Goal: Task Accomplishment & Management: Complete application form

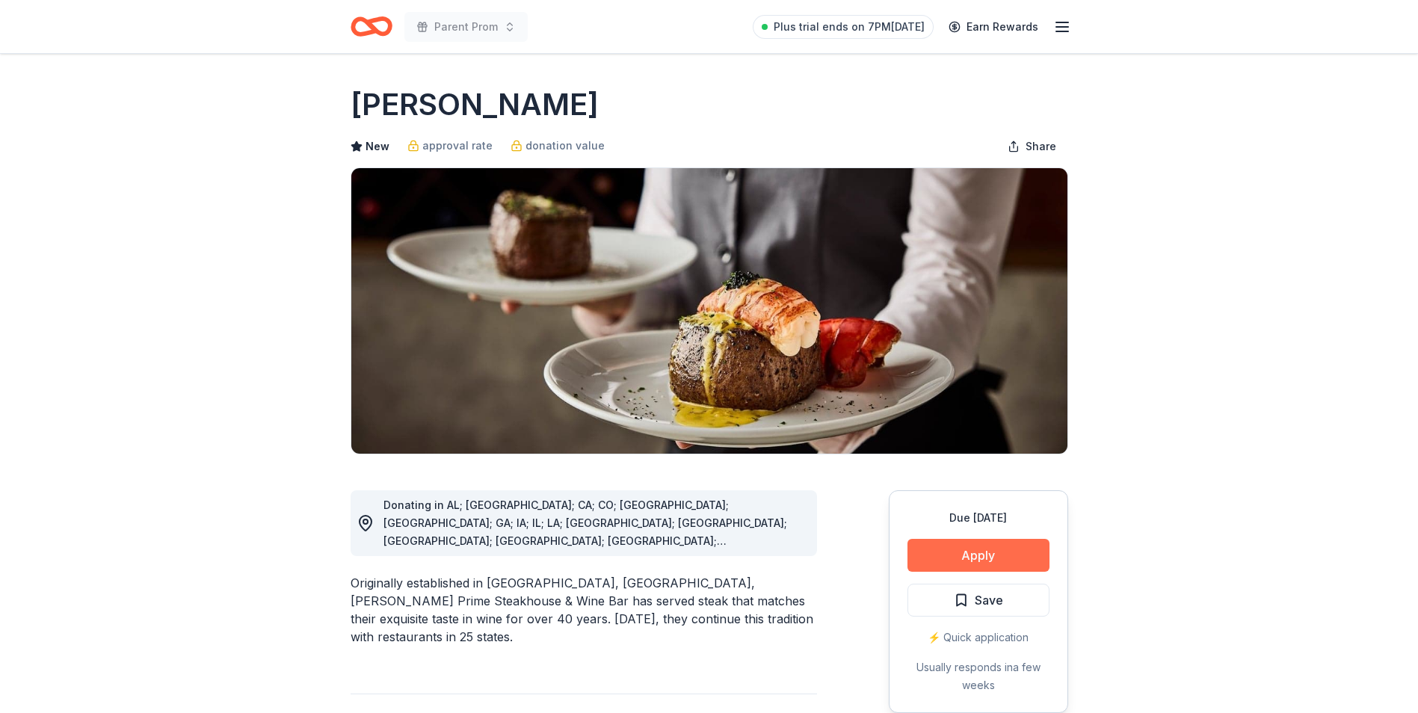
click at [946, 553] on button "Apply" at bounding box center [979, 555] width 142 height 33
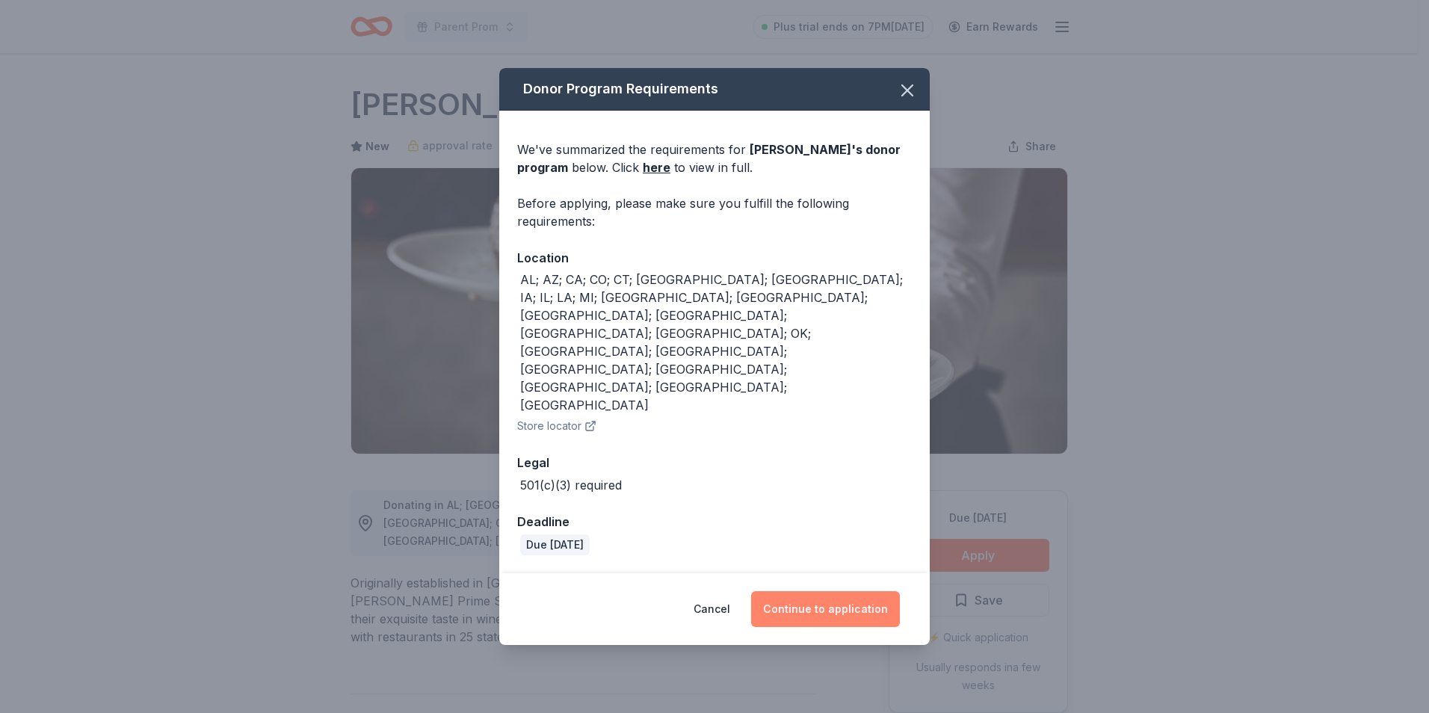
click at [831, 591] on button "Continue to application" at bounding box center [825, 609] width 149 height 36
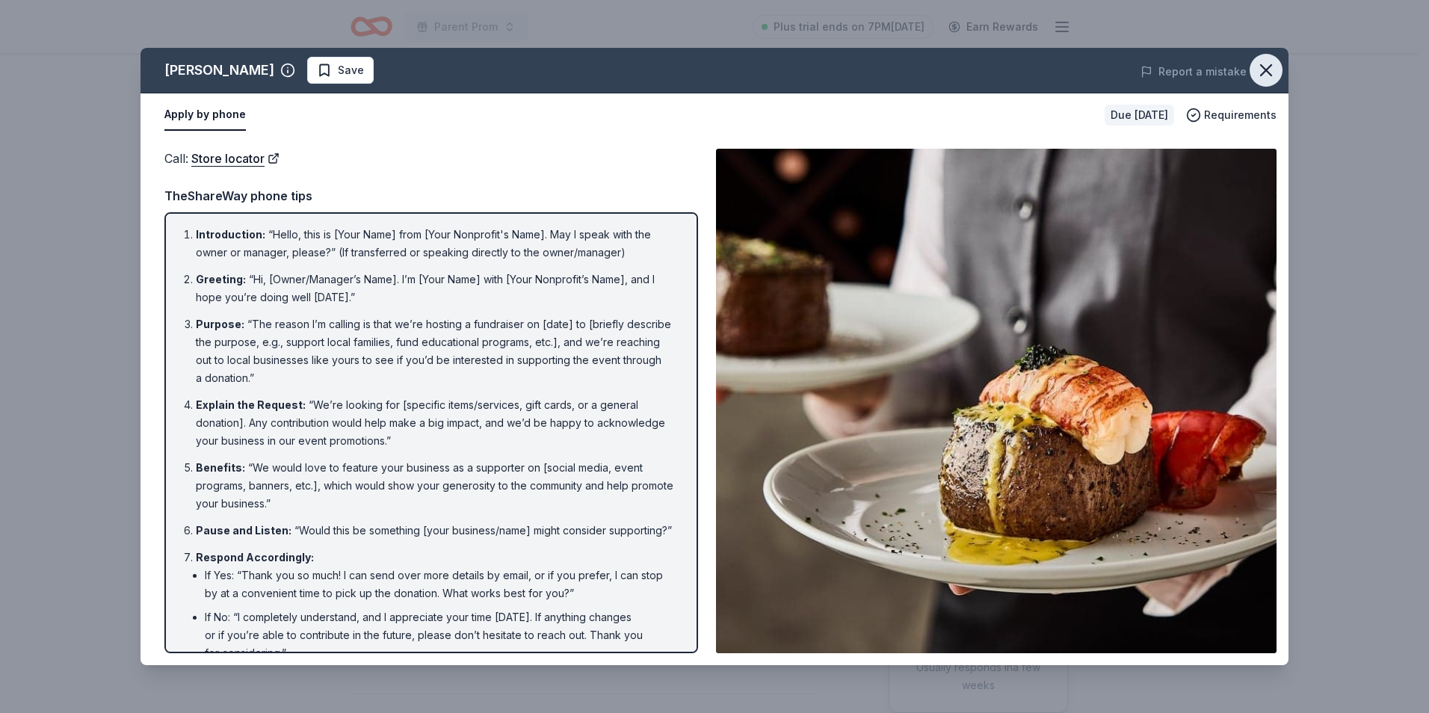
click at [1267, 74] on icon "button" at bounding box center [1266, 70] width 21 height 21
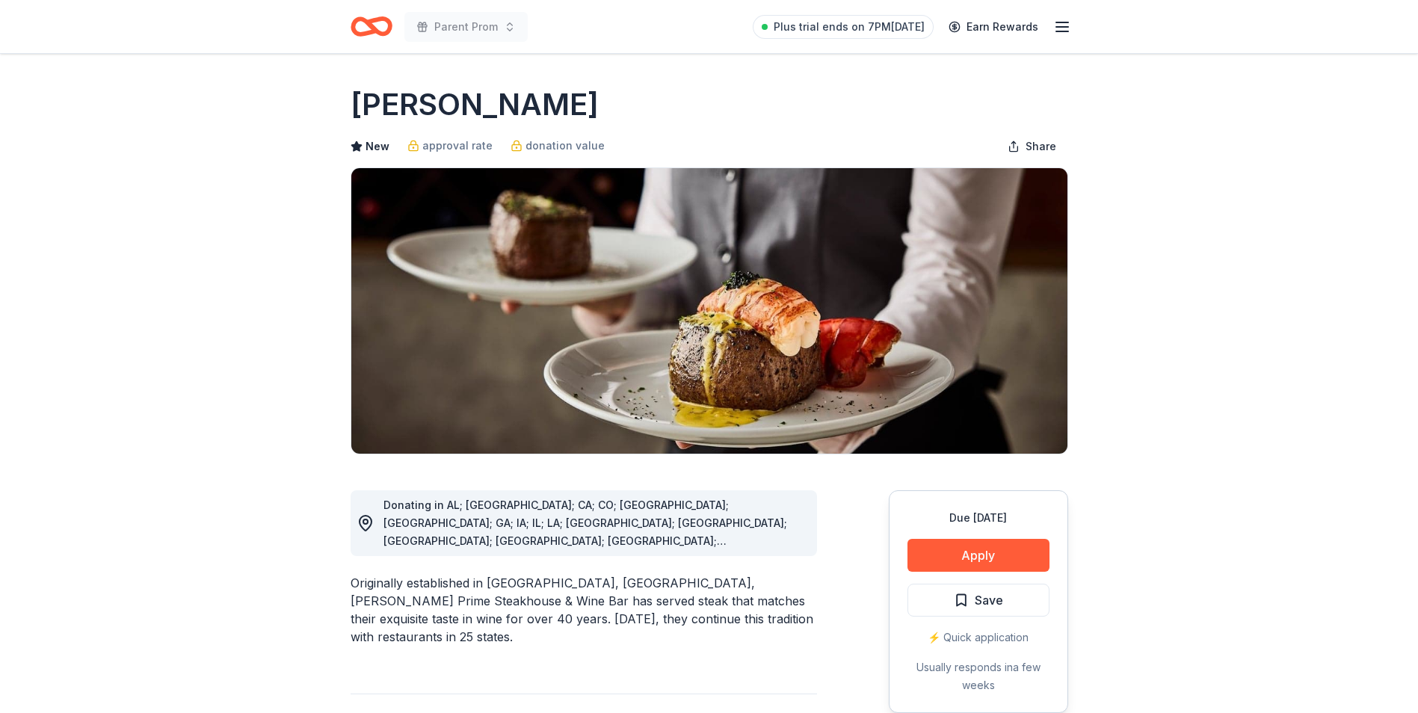
scroll to position [150, 0]
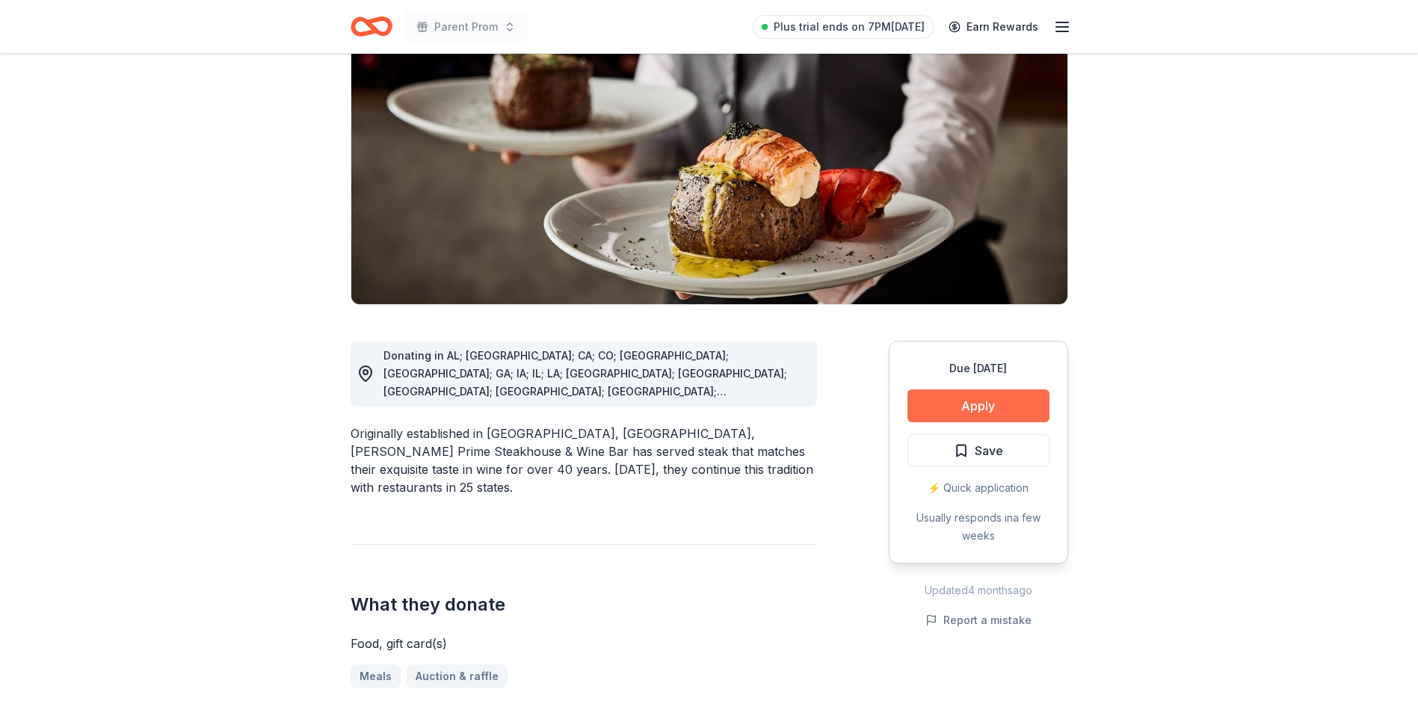
click at [961, 404] on button "Apply" at bounding box center [979, 405] width 142 height 33
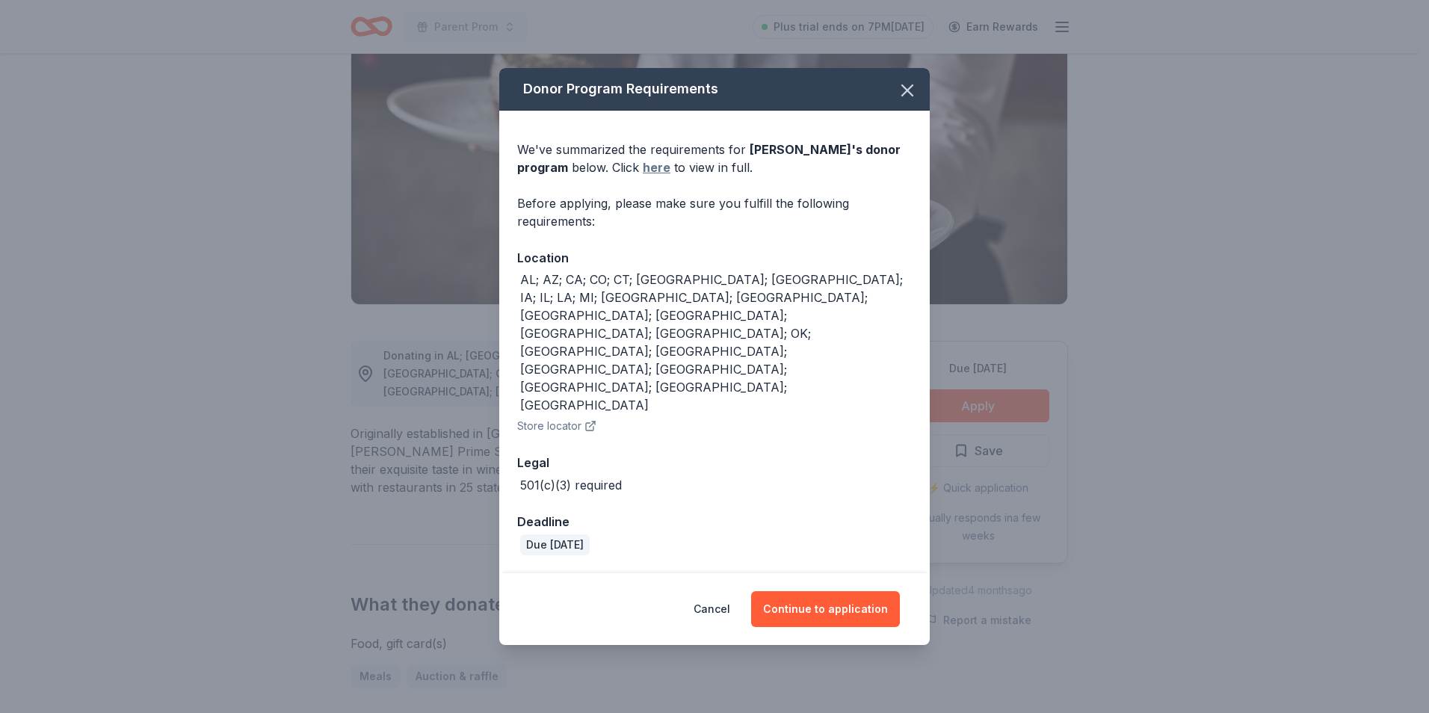
click at [643, 176] on link "here" at bounding box center [657, 167] width 28 height 18
click at [906, 101] on icon "button" at bounding box center [907, 90] width 21 height 21
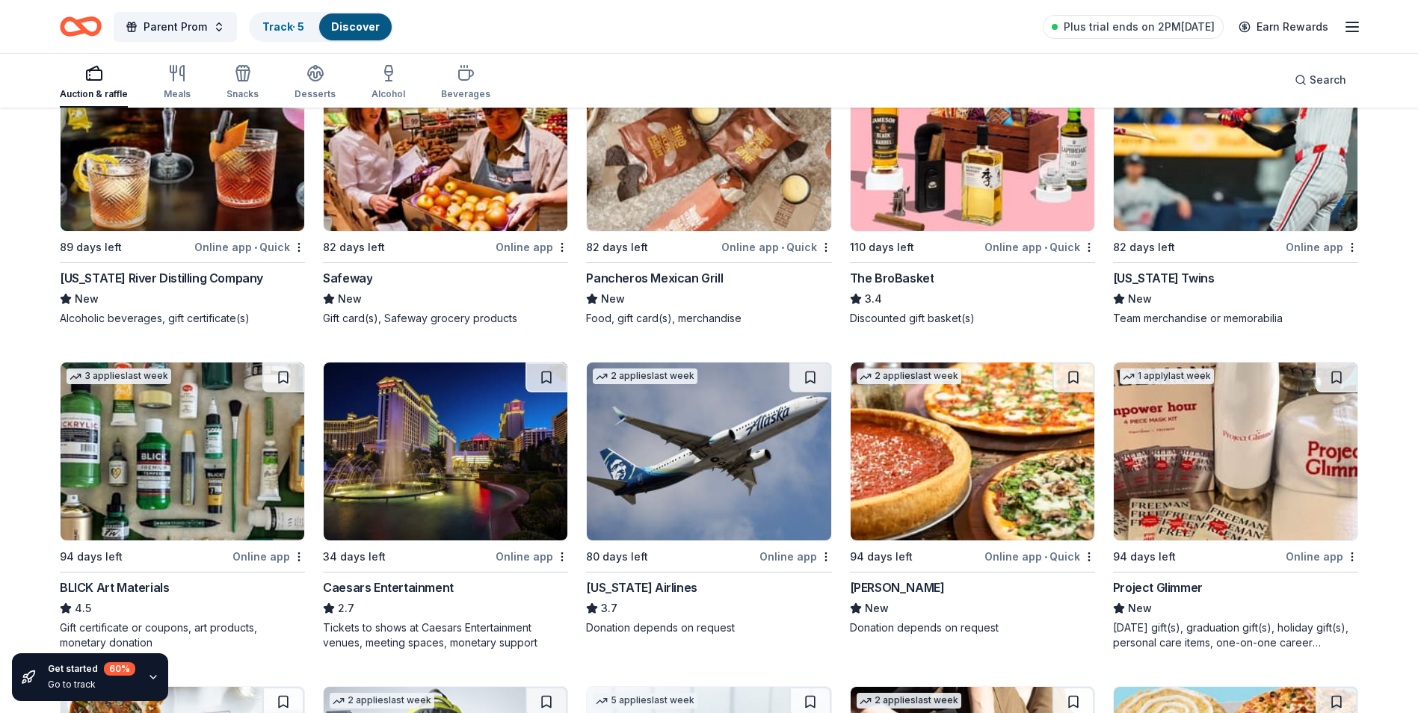
scroll to position [3907, 0]
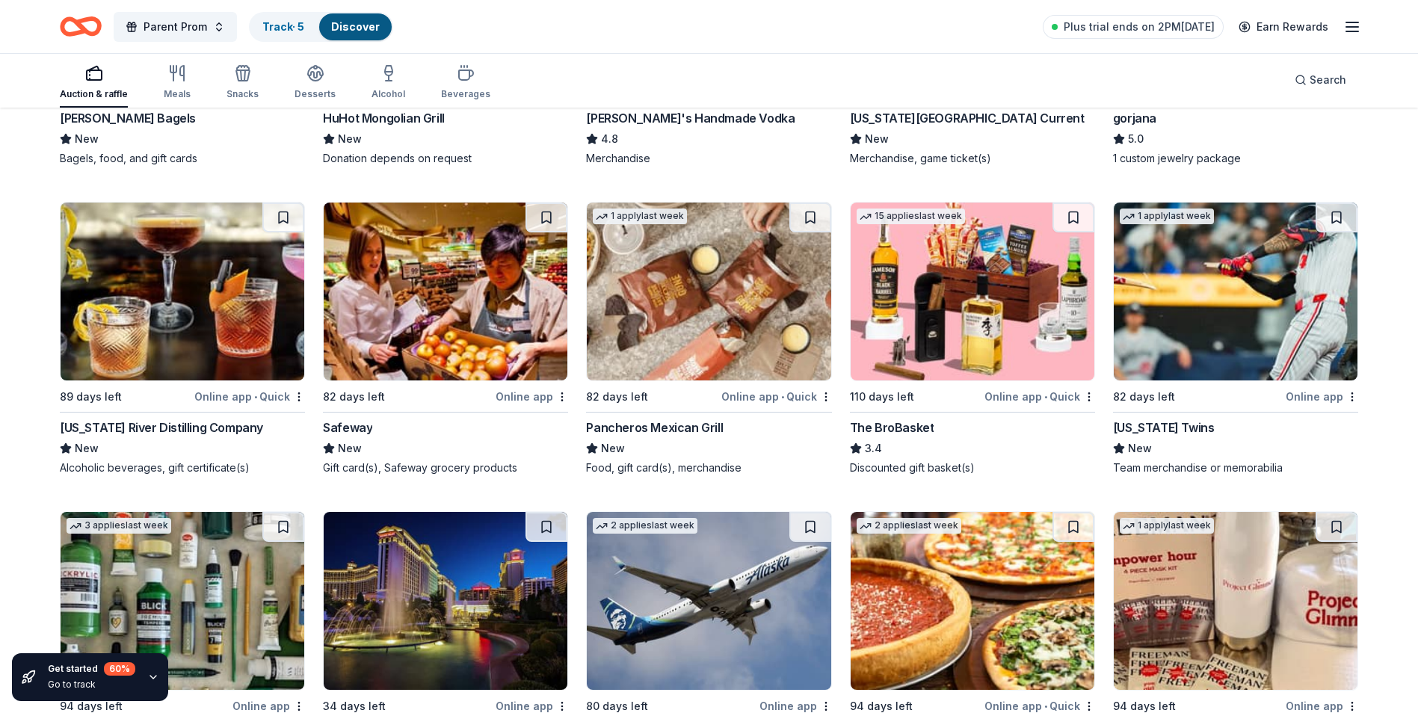
click at [664, 420] on div "1 apply last week 82 days left Online app • Quick Pancheros Mexican Grill New F…" at bounding box center [708, 339] width 245 height 274
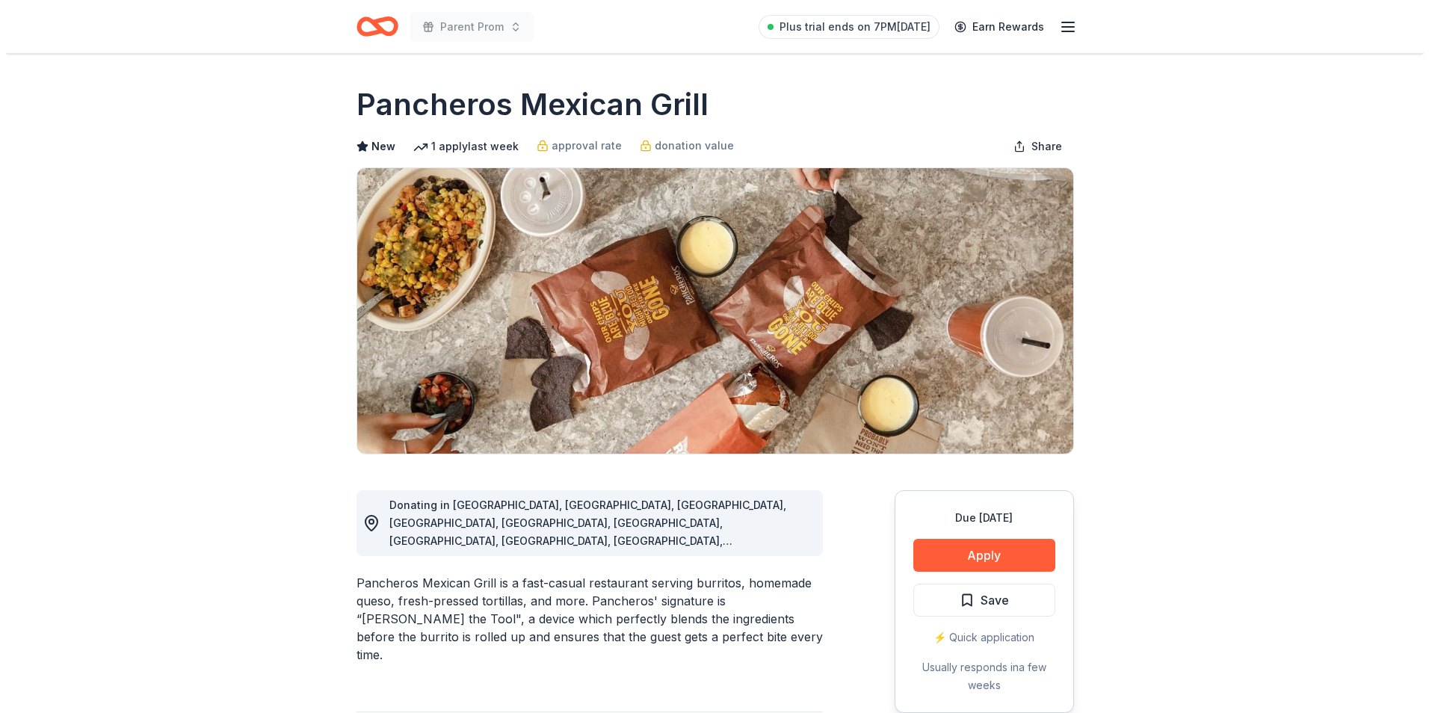
scroll to position [150, 0]
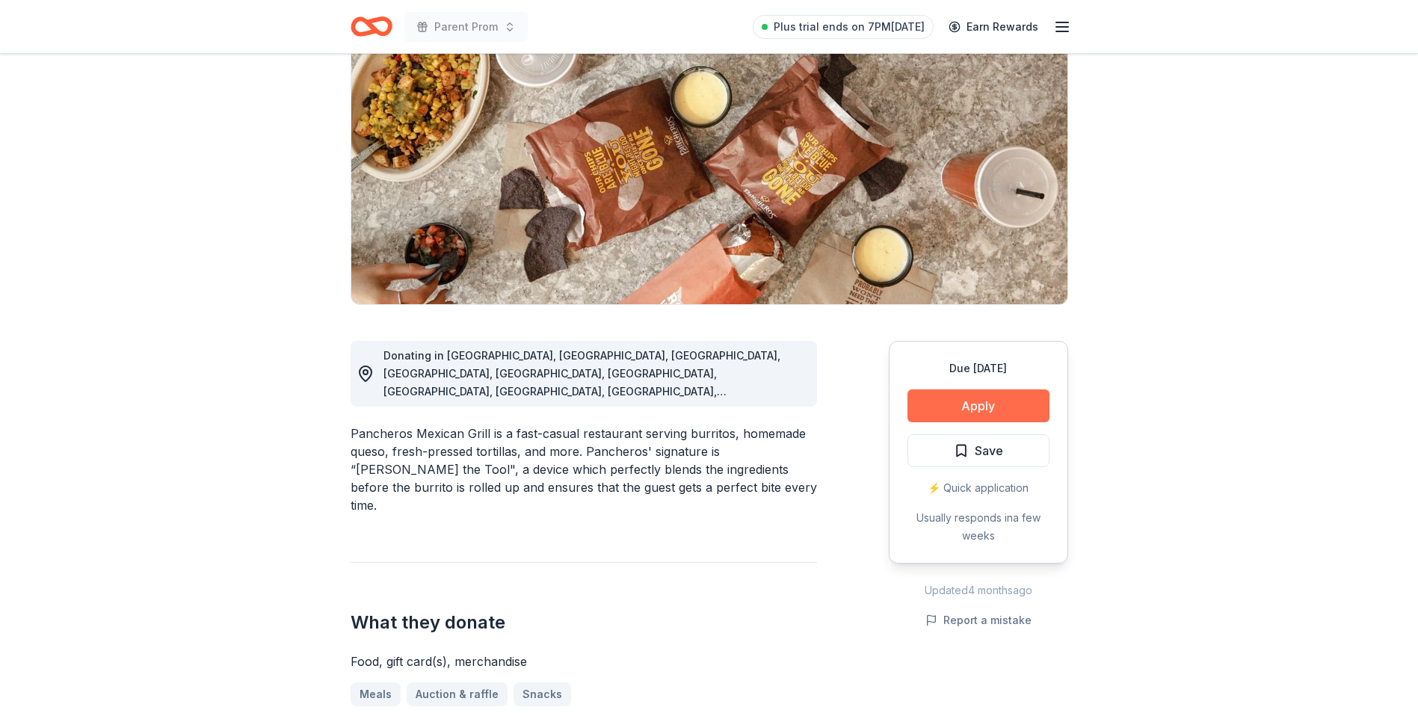
click at [1031, 404] on button "Apply" at bounding box center [979, 405] width 142 height 33
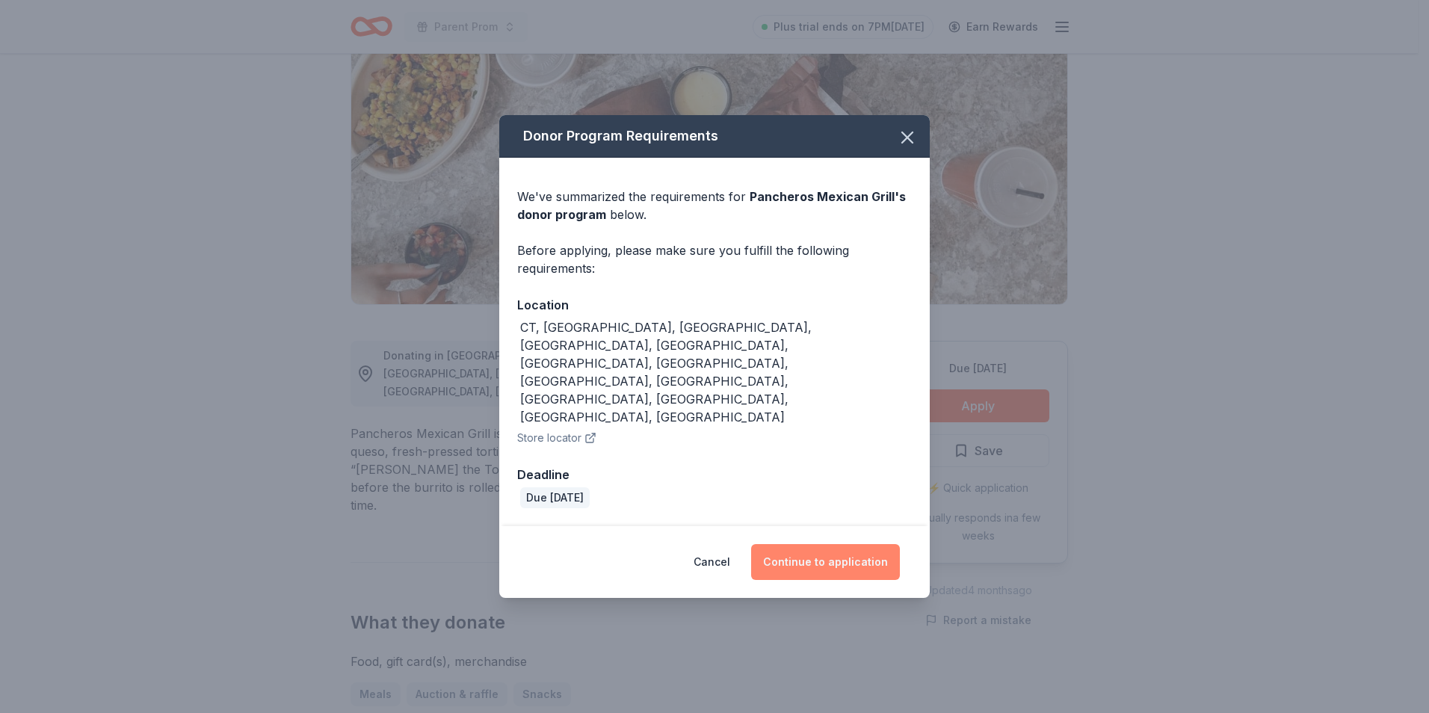
click at [835, 544] on button "Continue to application" at bounding box center [825, 562] width 149 height 36
